Goal: Information Seeking & Learning: Check status

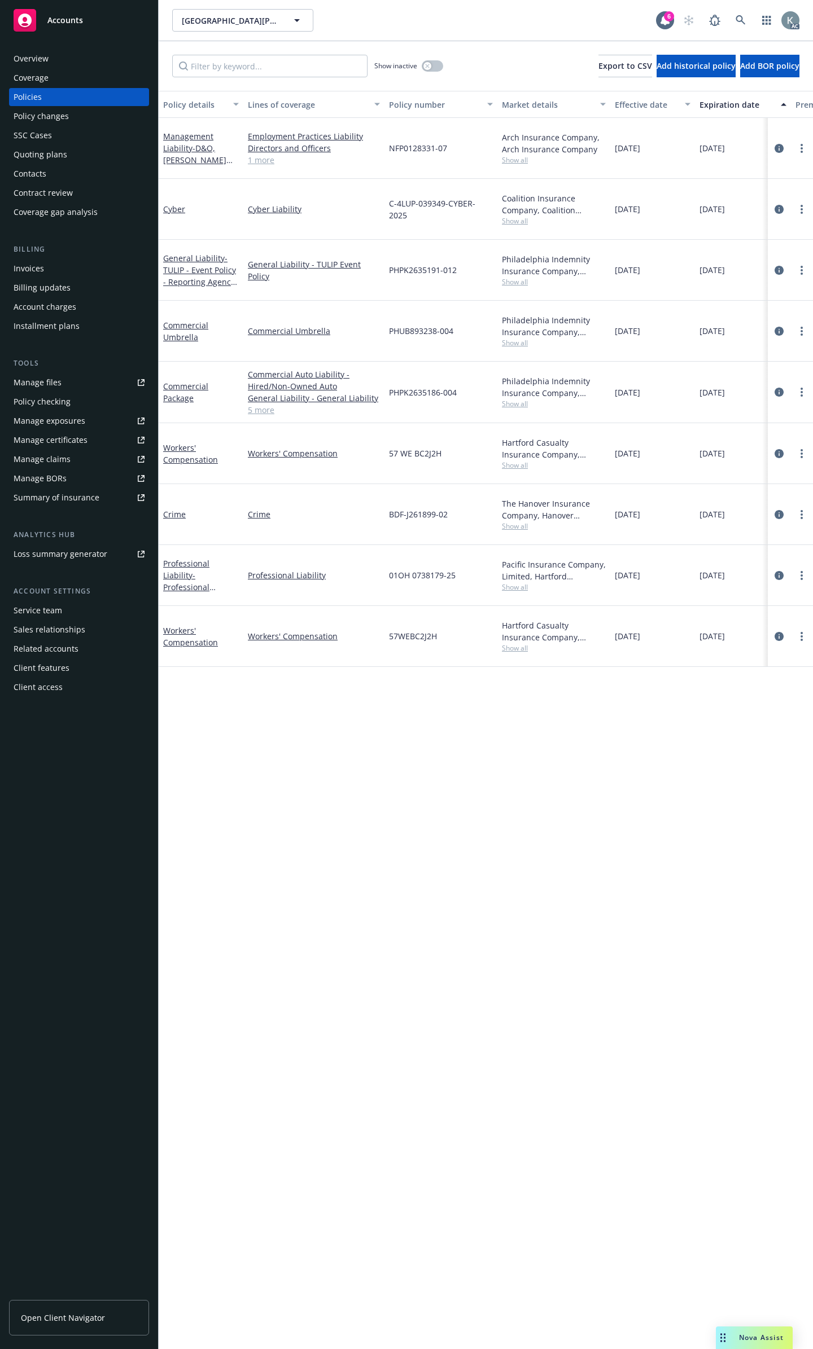
click at [263, 404] on link "5 more" at bounding box center [314, 410] width 132 height 12
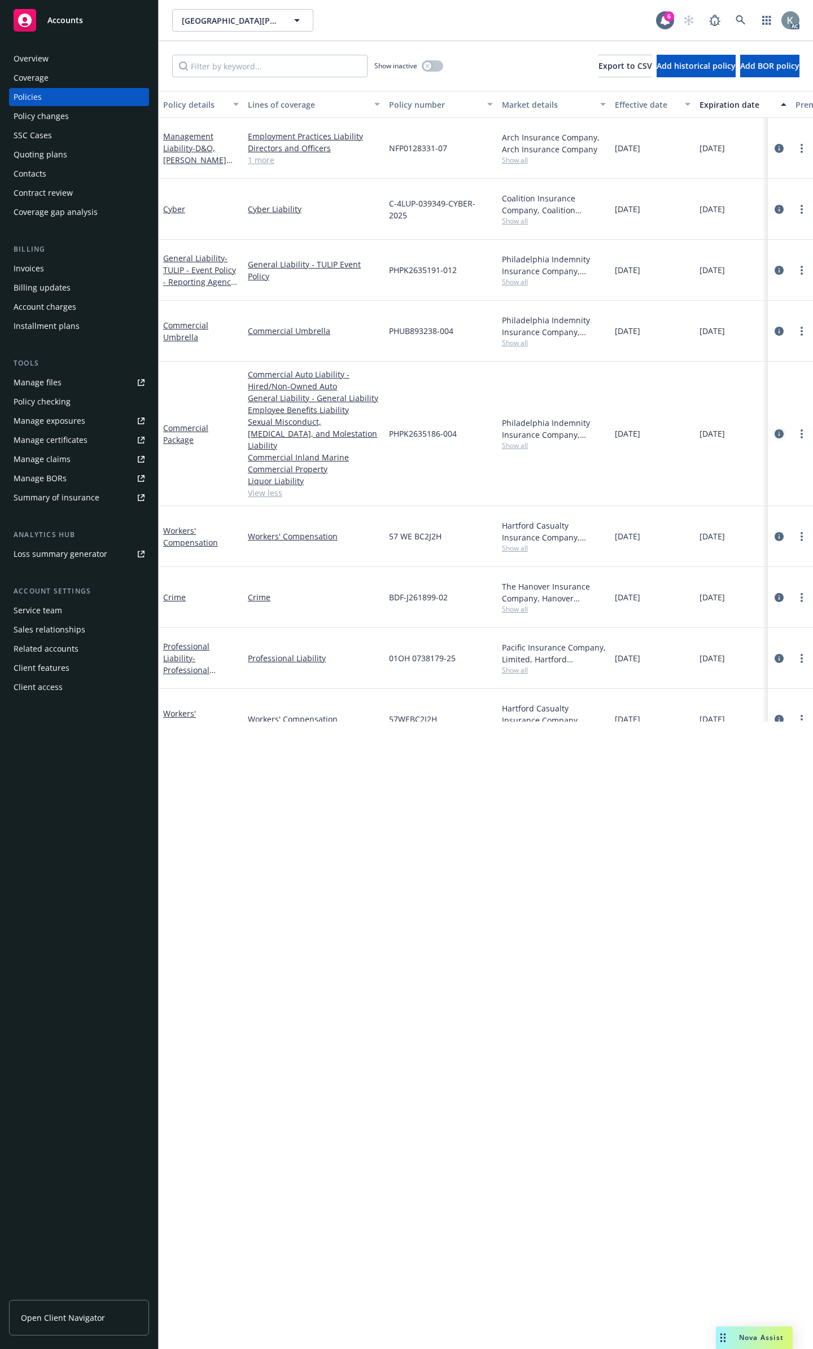
click at [774, 429] on icon "circleInformation" at bounding box center [778, 433] width 9 height 9
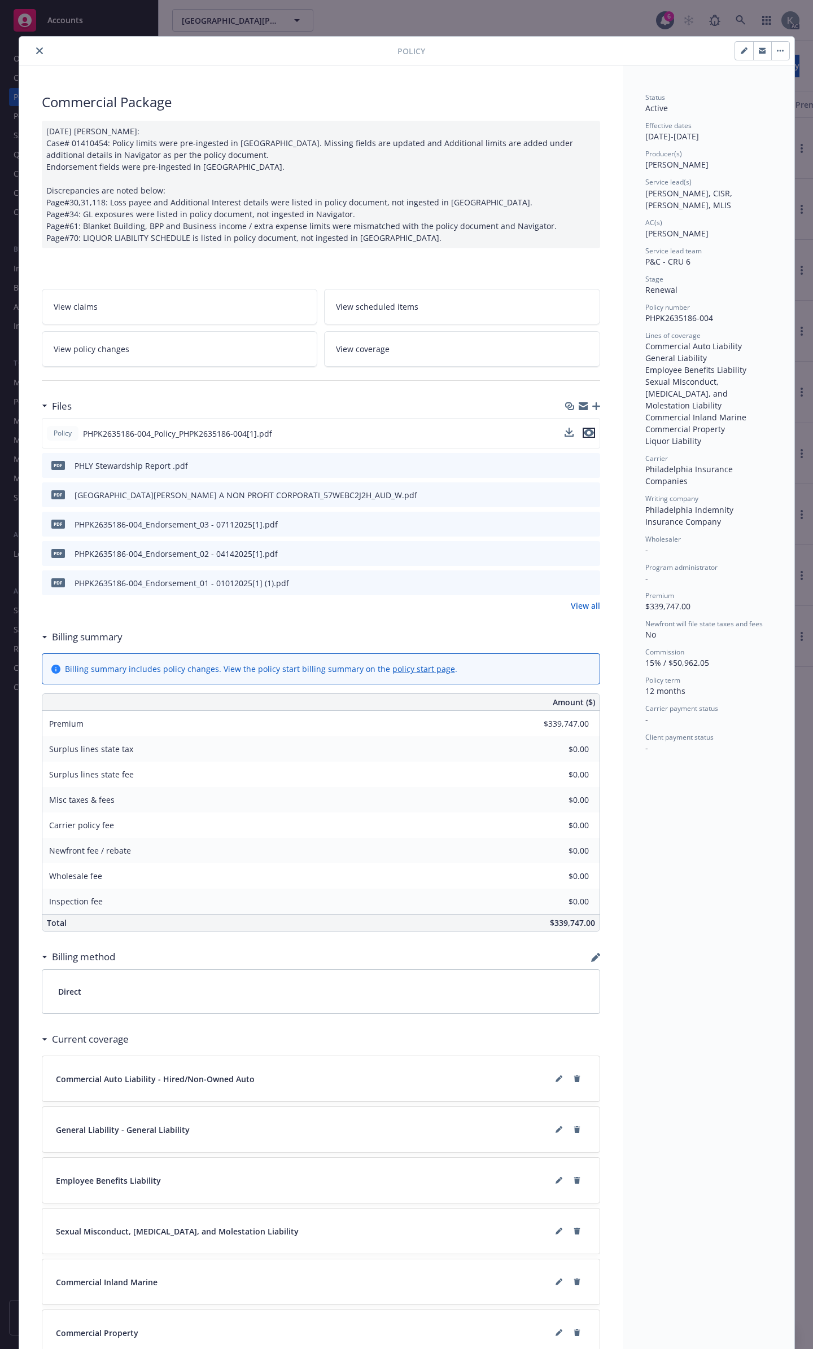
click at [585, 429] on icon "preview file" at bounding box center [588, 433] width 10 height 8
click at [34, 44] on button "close" at bounding box center [40, 51] width 14 height 14
